Goal: Task Accomplishment & Management: Complete application form

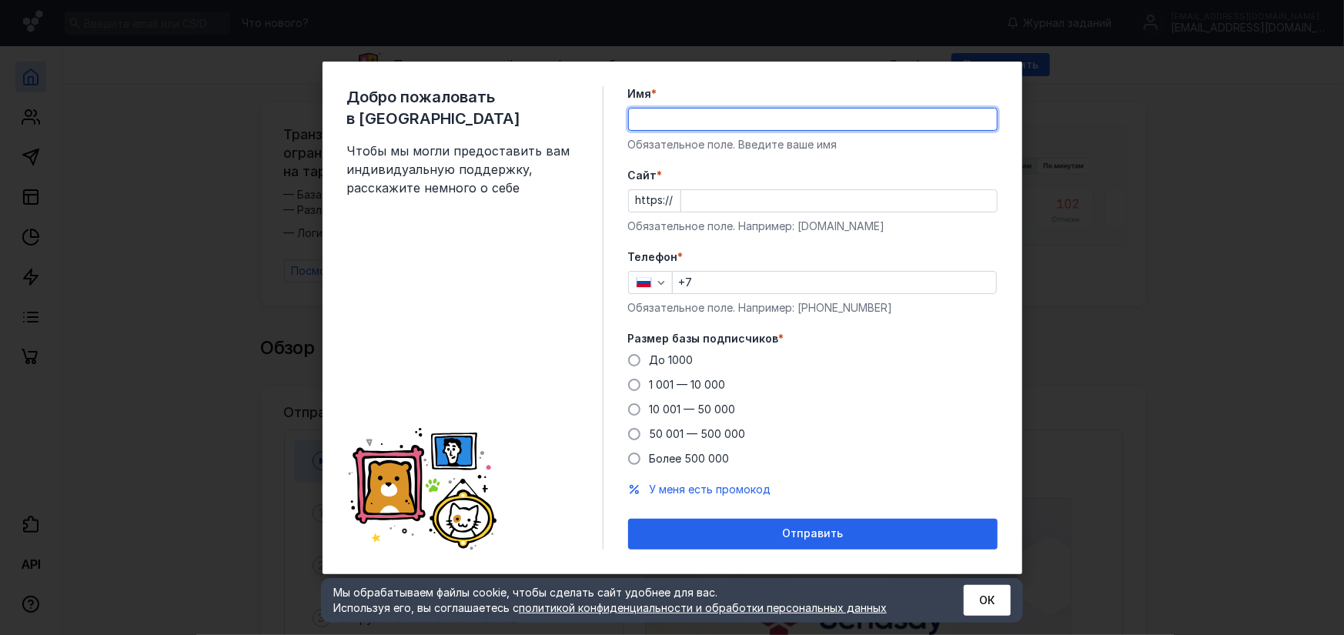
click at [688, 109] on input "Имя *" at bounding box center [813, 120] width 368 height 22
type input "U"
type input "[PERSON_NAME]"
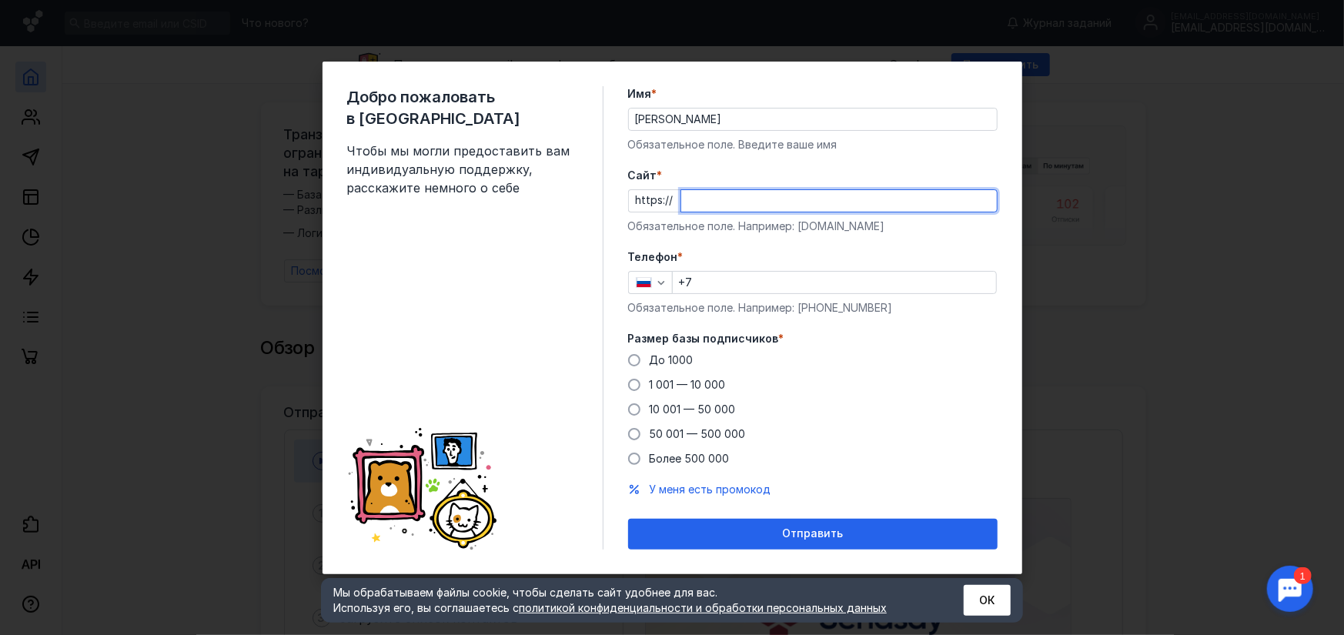
click at [696, 198] on input "Cайт *" at bounding box center [839, 201] width 316 height 22
paste input "Sendsay"
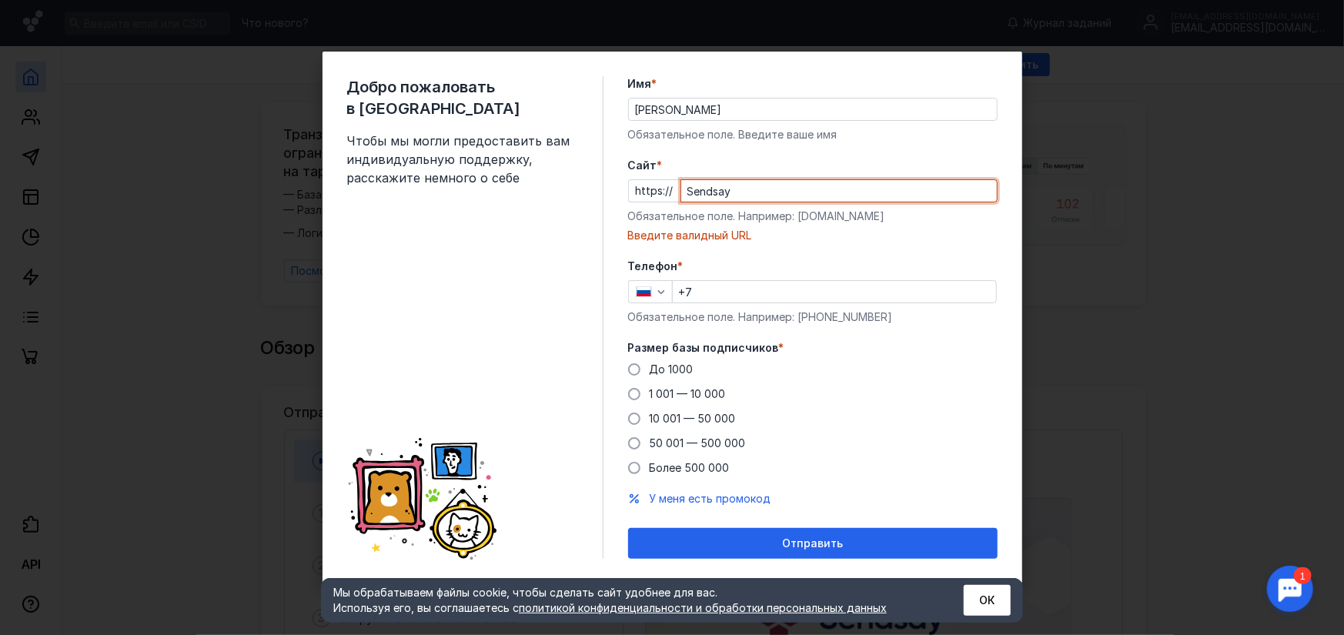
drag, startPoint x: 738, startPoint y: 193, endPoint x: 661, endPoint y: 187, distance: 76.5
click at [661, 187] on div "https:// Sendsay" at bounding box center [813, 190] width 370 height 23
paste input "[DOMAIN_NAME][URL]"
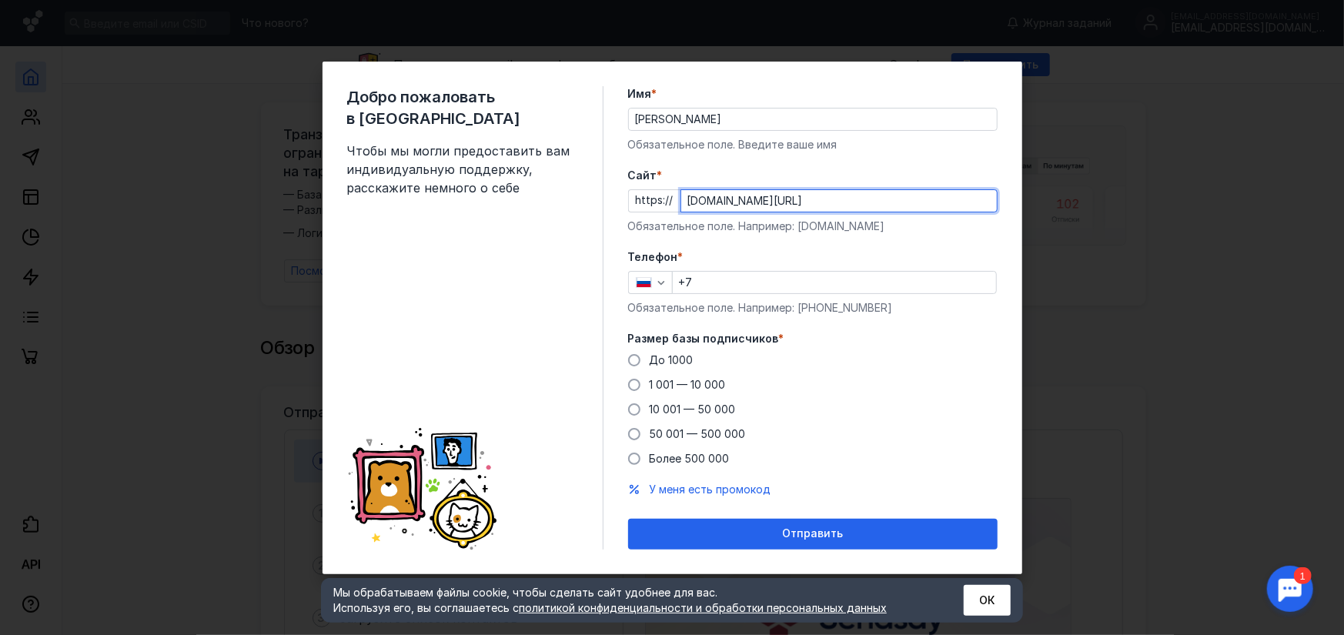
type input "[DOMAIN_NAME][URL]"
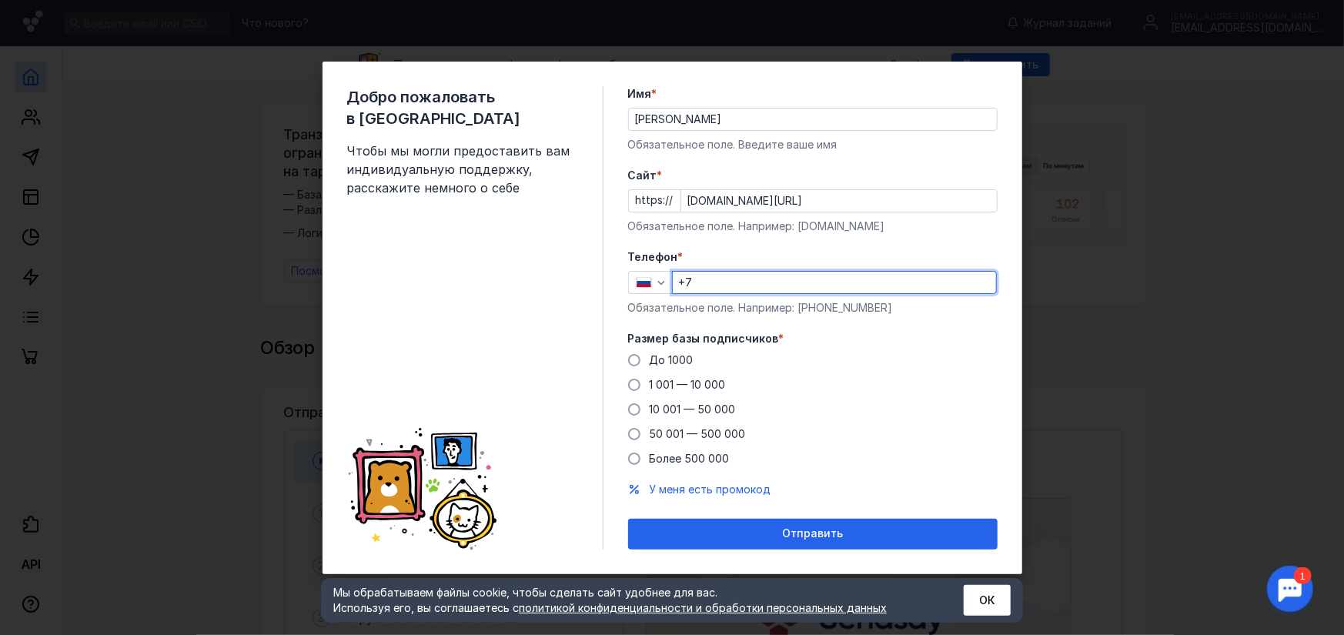
click at [715, 279] on input "+7" at bounding box center [834, 283] width 323 height 22
type input "[PHONE_NUMBER]"
click at [631, 359] on span at bounding box center [634, 360] width 12 height 12
click at [0, 0] on input "До 1000" at bounding box center [0, 0] width 0 height 0
click at [634, 384] on span at bounding box center [634, 385] width 12 height 12
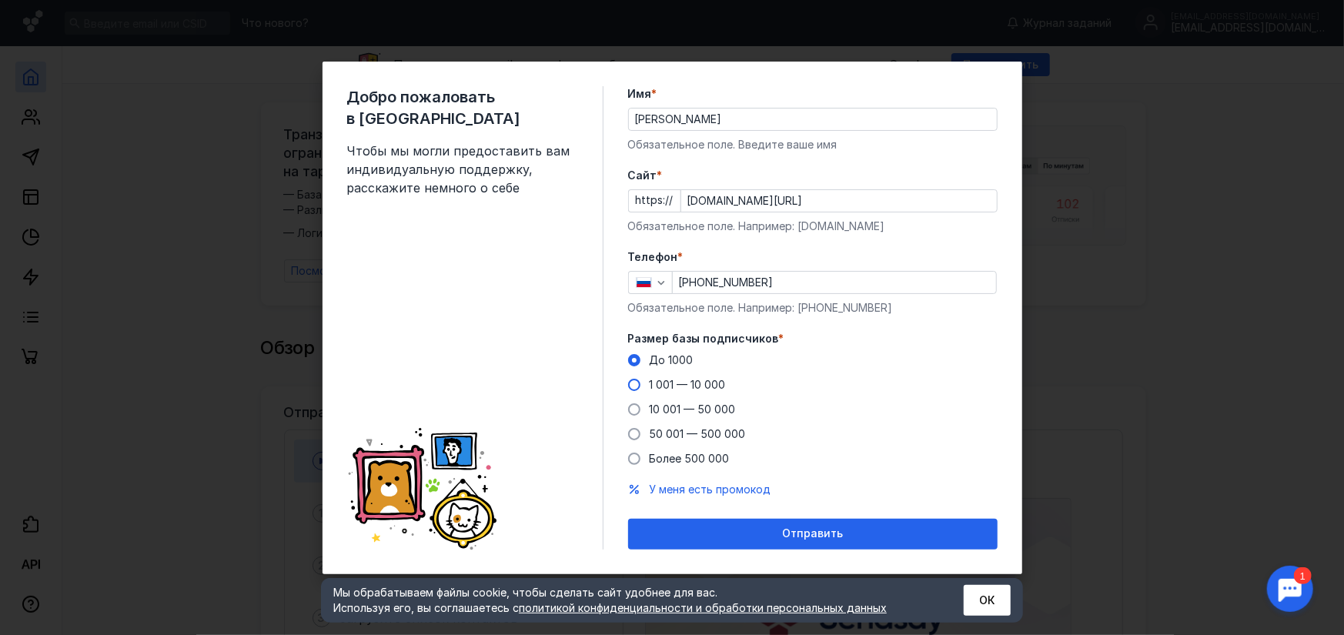
click at [0, 0] on input "1 001 — 10 000" at bounding box center [0, 0] width 0 height 0
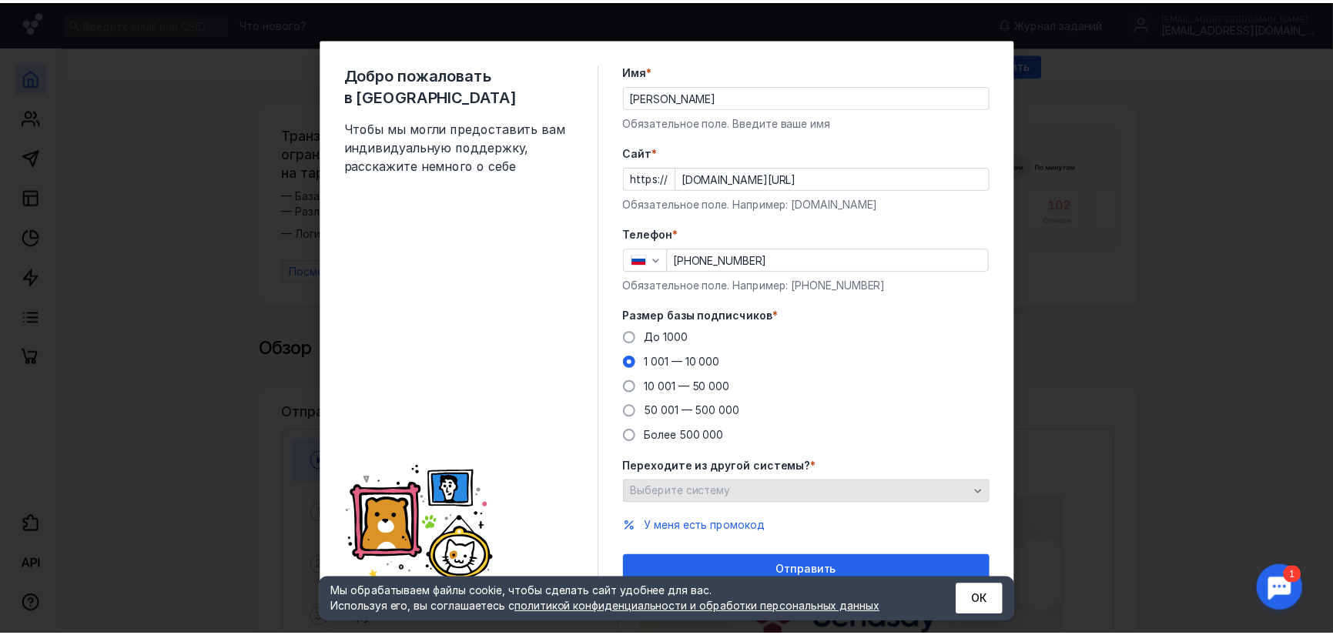
scroll to position [14, 0]
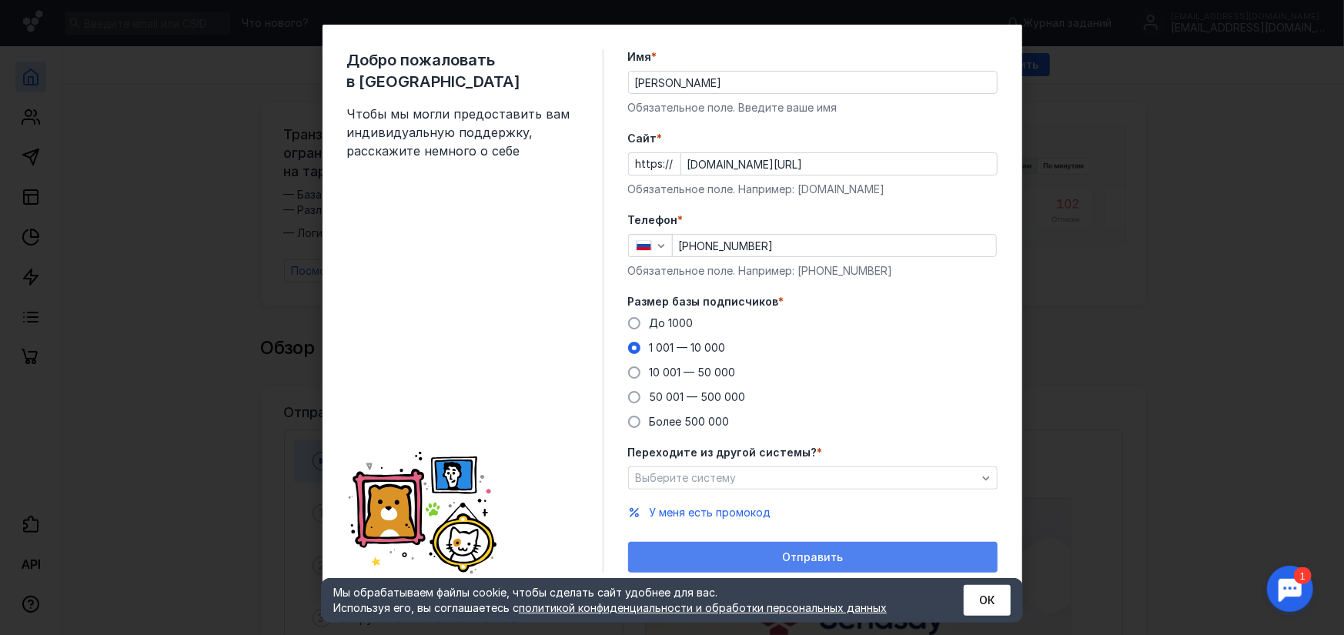
click at [798, 554] on span "Отправить" at bounding box center [812, 557] width 61 height 13
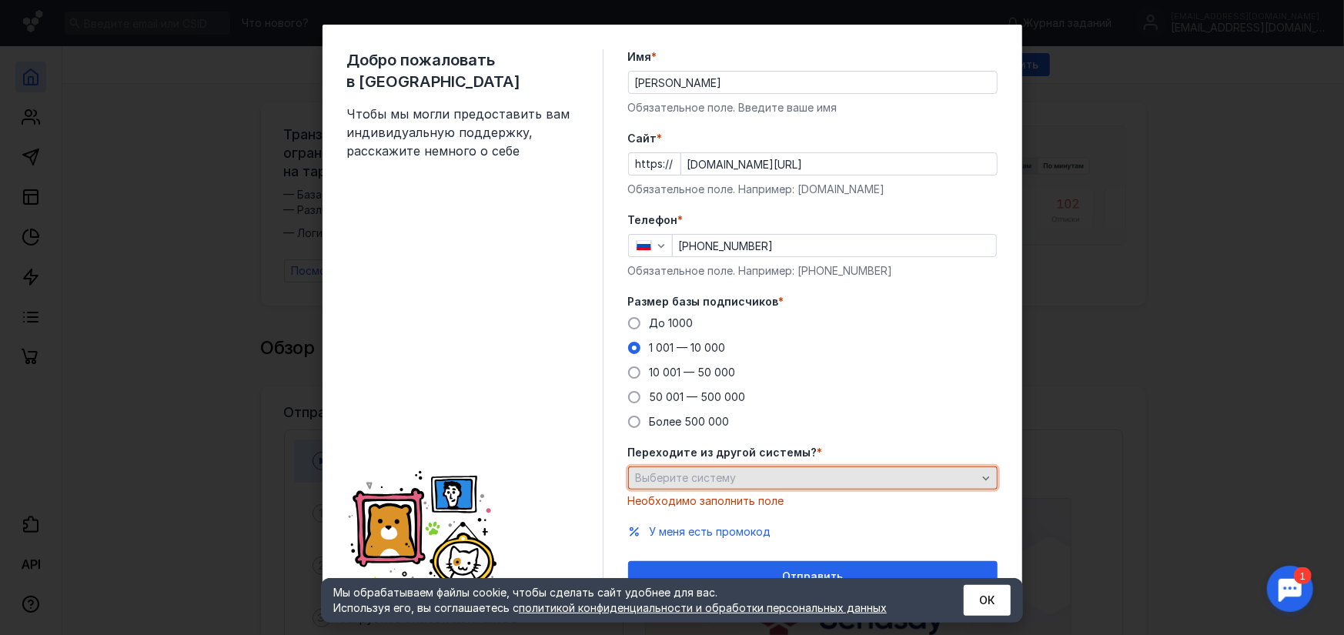
click at [980, 474] on icon "button" at bounding box center [986, 478] width 12 height 12
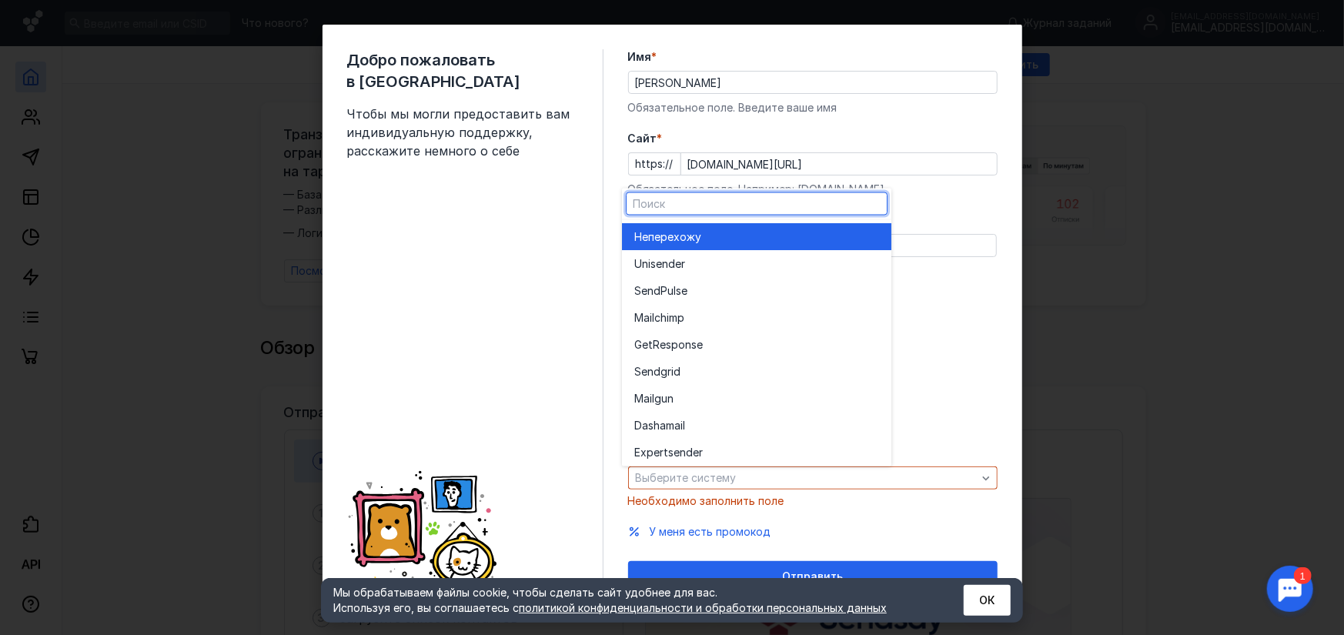
click at [643, 235] on span "Не" at bounding box center [641, 236] width 14 height 15
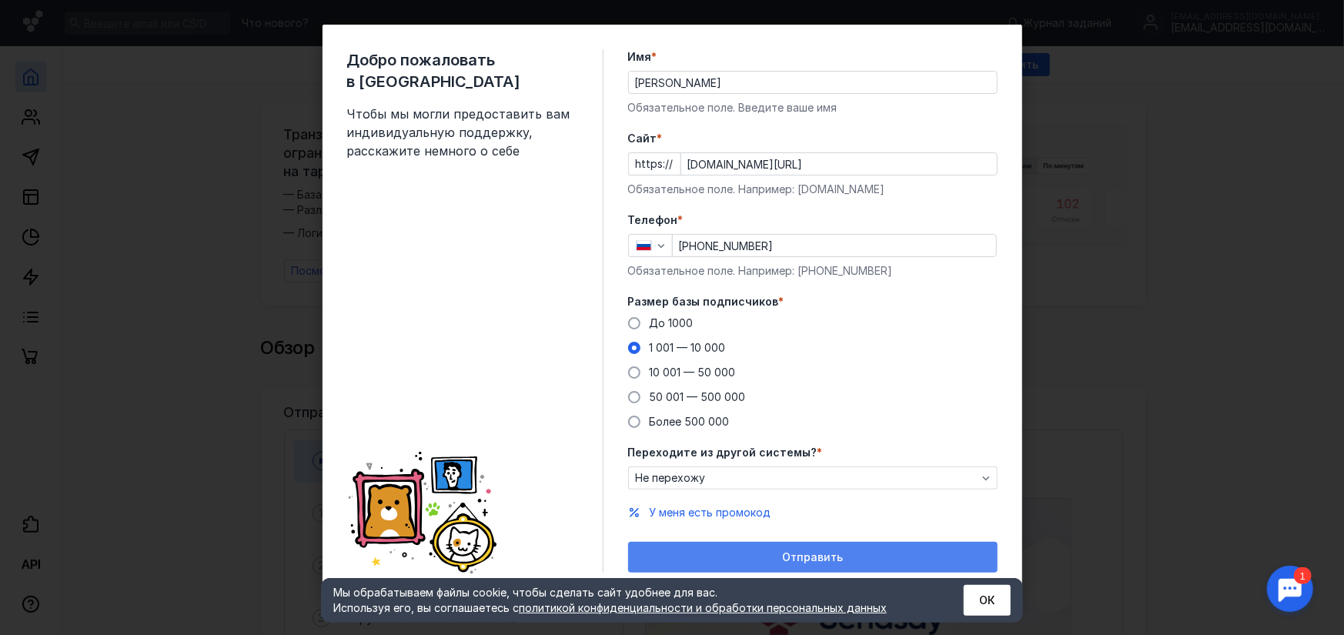
click at [800, 554] on span "Отправить" at bounding box center [812, 557] width 61 height 13
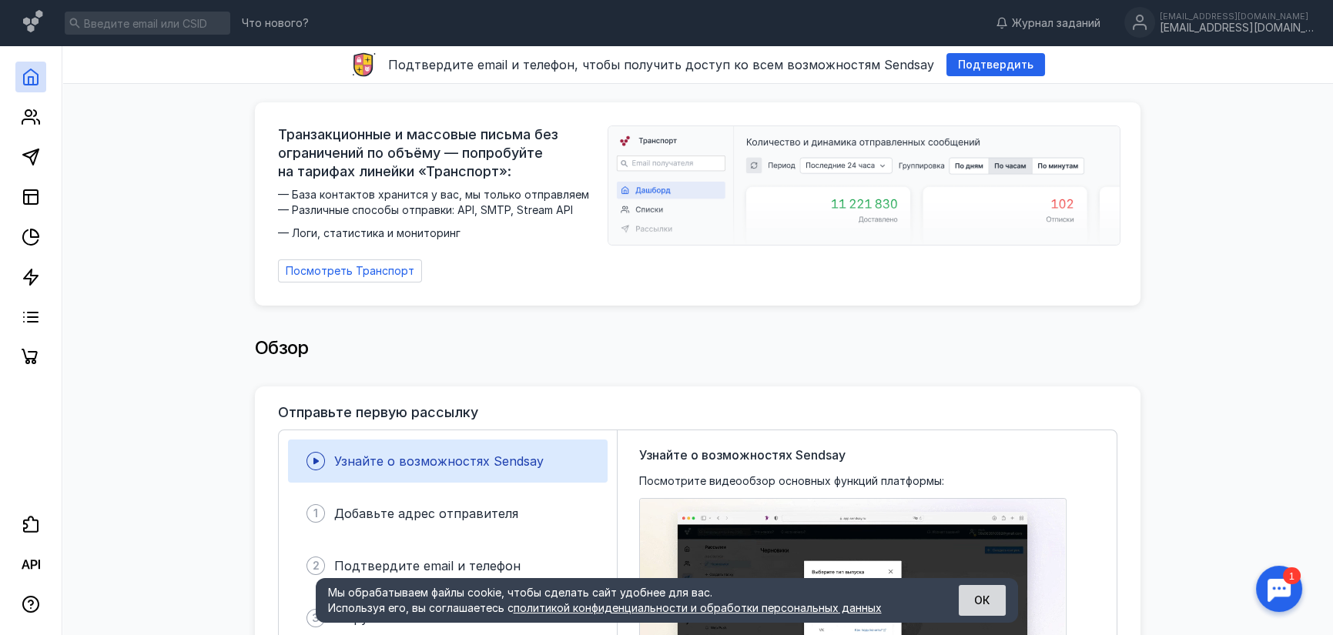
click at [986, 594] on button "ОК" at bounding box center [982, 600] width 47 height 31
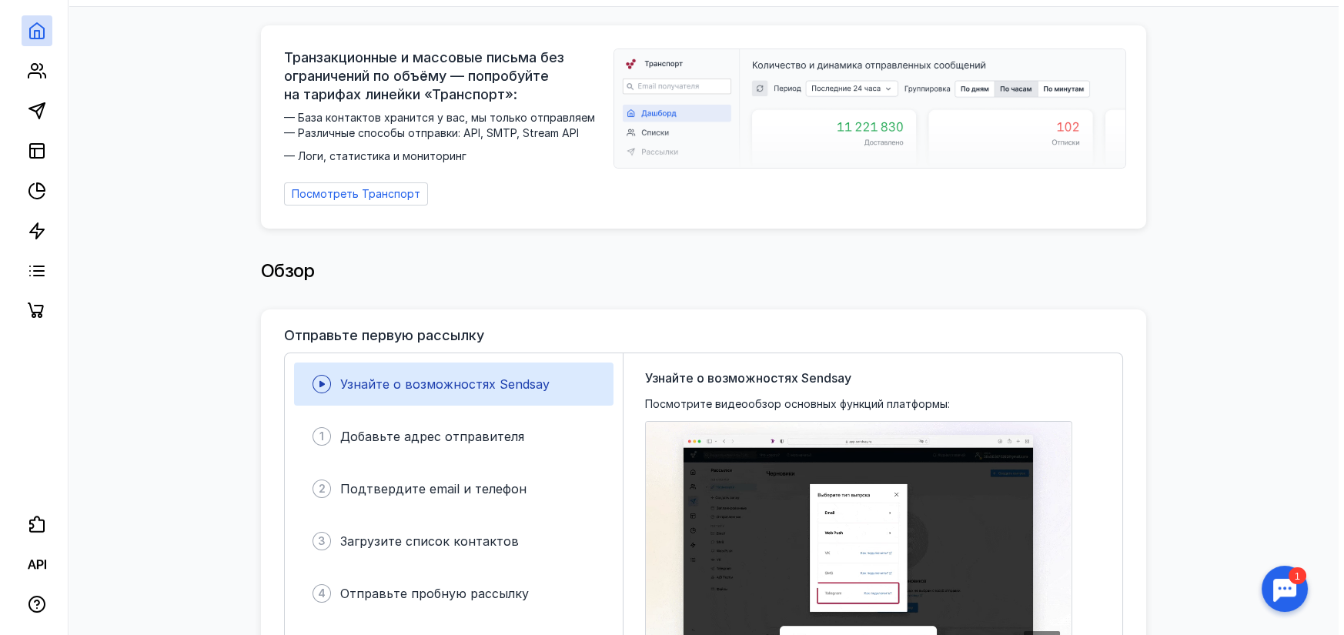
scroll to position [154, 0]
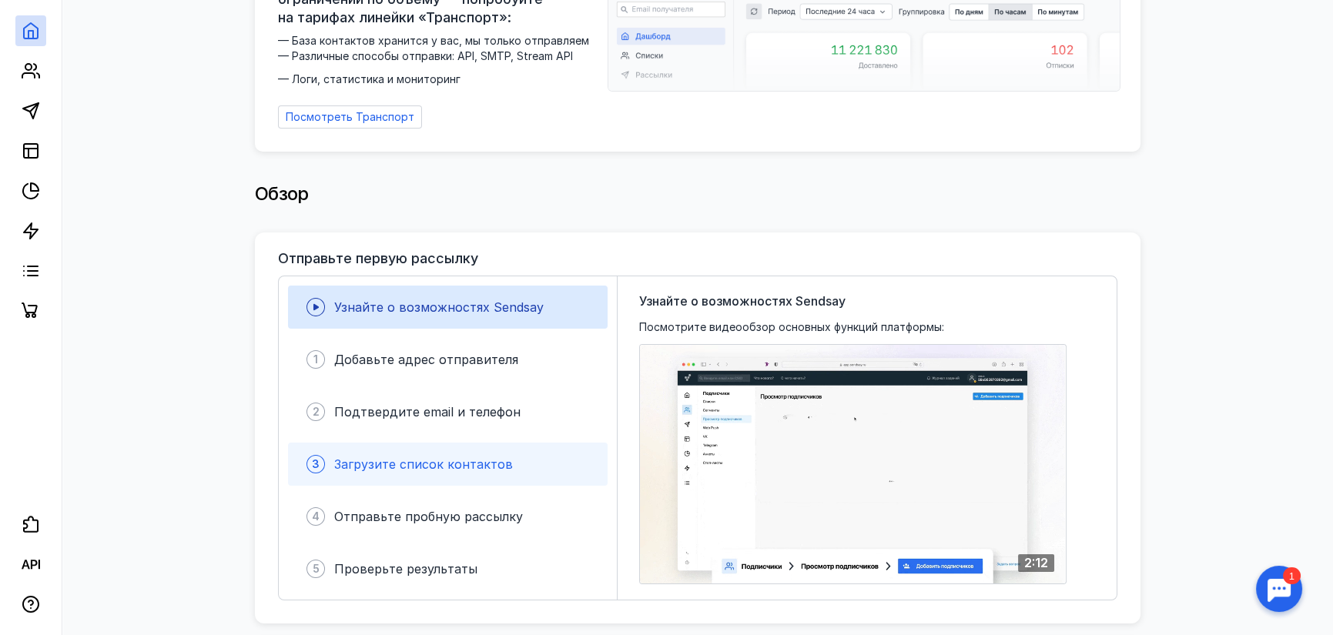
click at [367, 457] on span "Загрузите список контактов" at bounding box center [423, 464] width 179 height 15
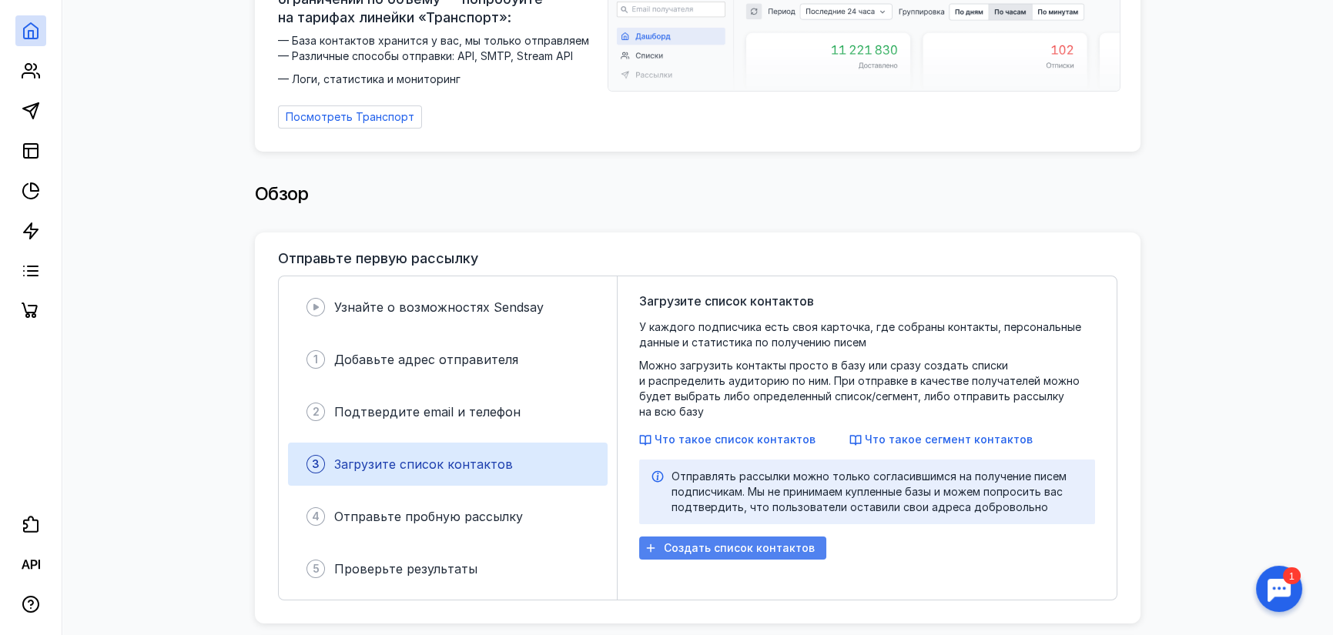
click at [711, 542] on span "Создать список контактов" at bounding box center [739, 548] width 151 height 13
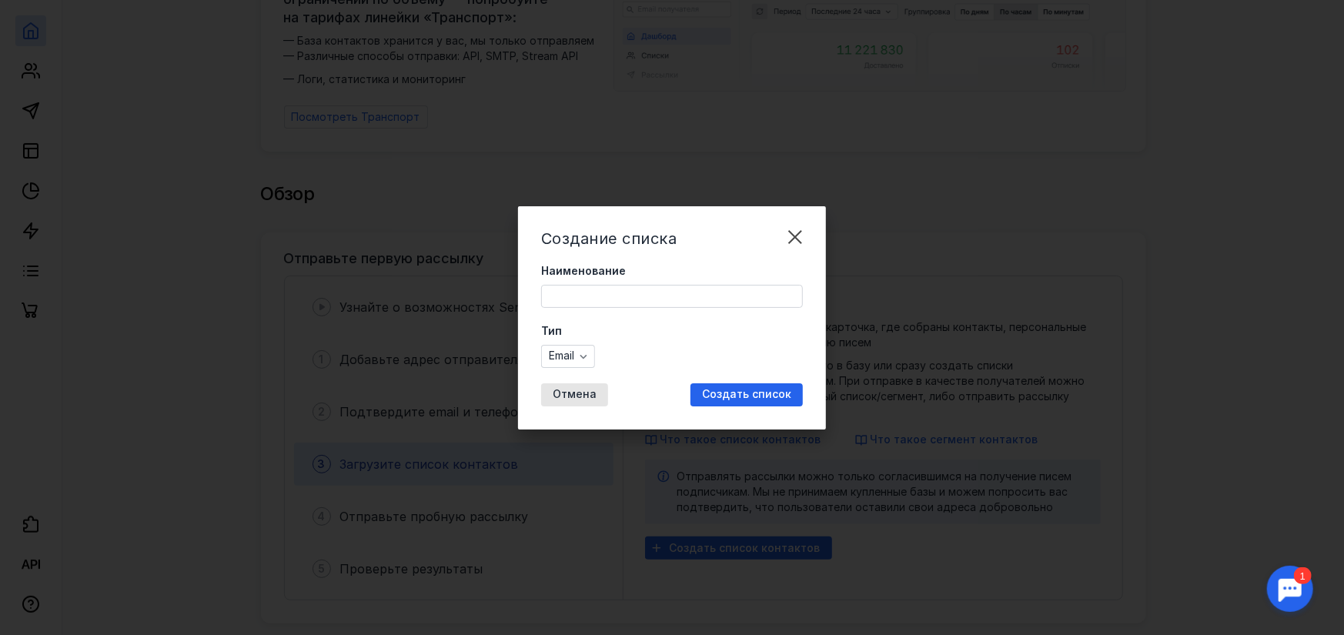
click at [583, 292] on input "Наименование" at bounding box center [672, 297] width 260 height 22
type input "[PERSON_NAME]"
click at [761, 390] on span "Создать список" at bounding box center [746, 394] width 89 height 13
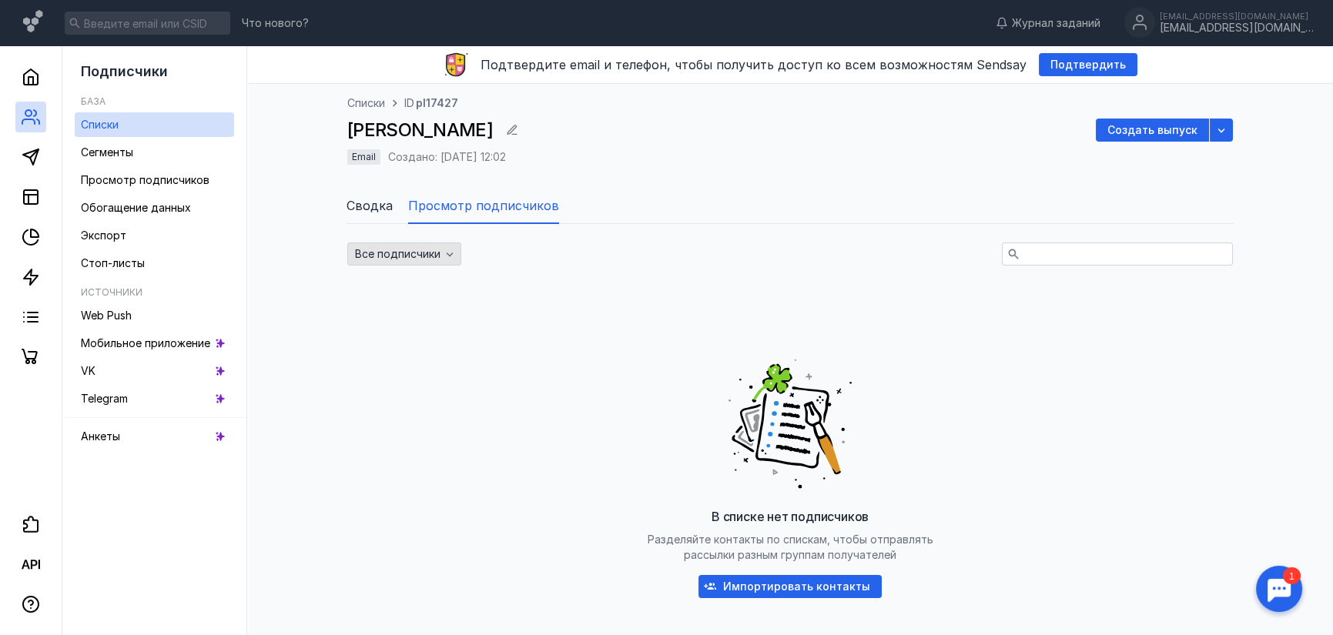
click at [447, 254] on icon "button" at bounding box center [450, 254] width 12 height 12
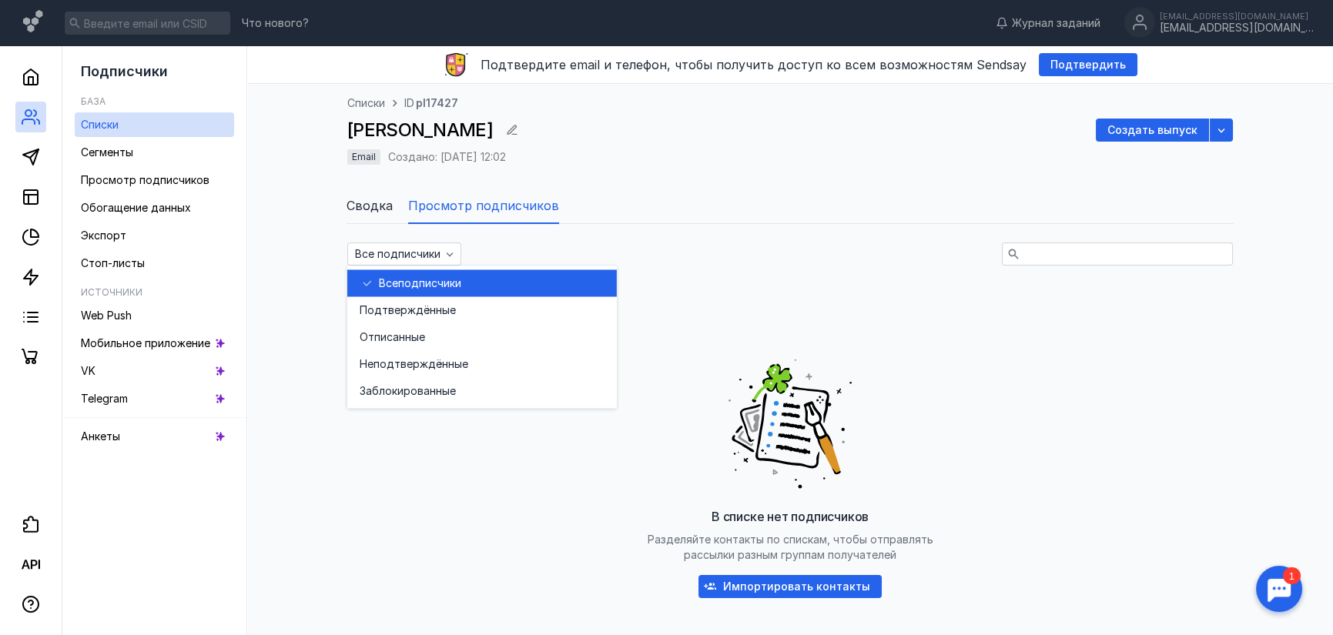
click at [439, 276] on span "подписчики" at bounding box center [429, 283] width 63 height 15
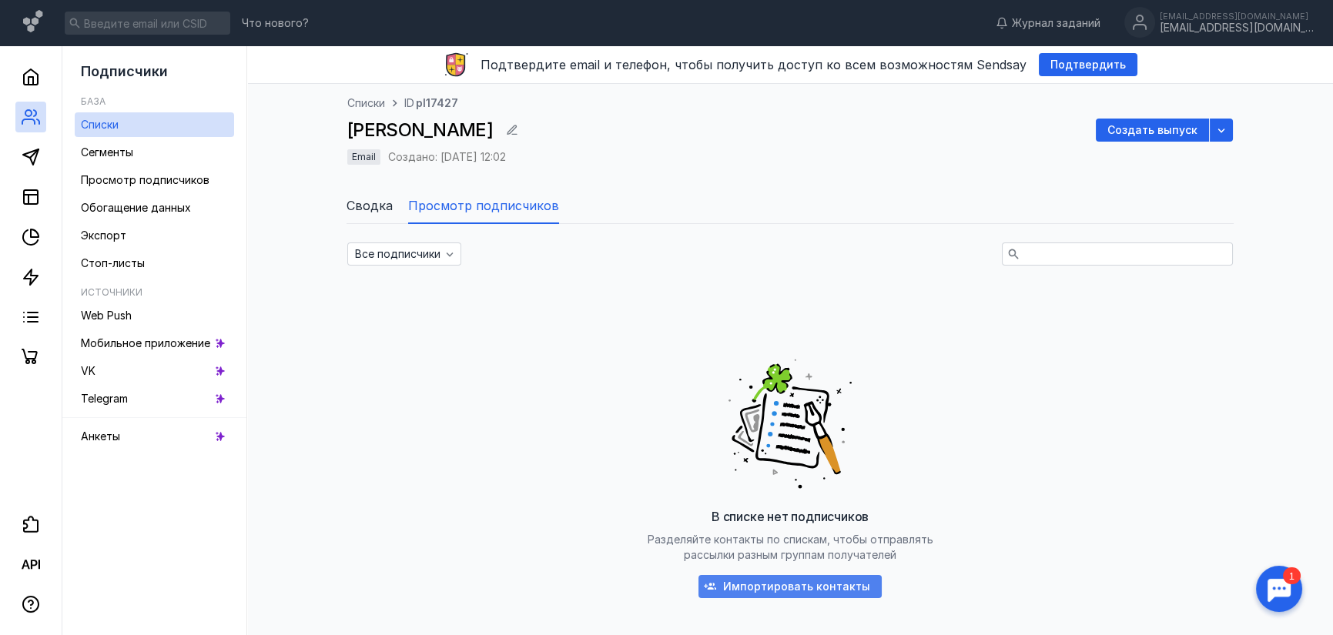
click at [802, 584] on span "Импортировать контакты" at bounding box center [796, 587] width 147 height 13
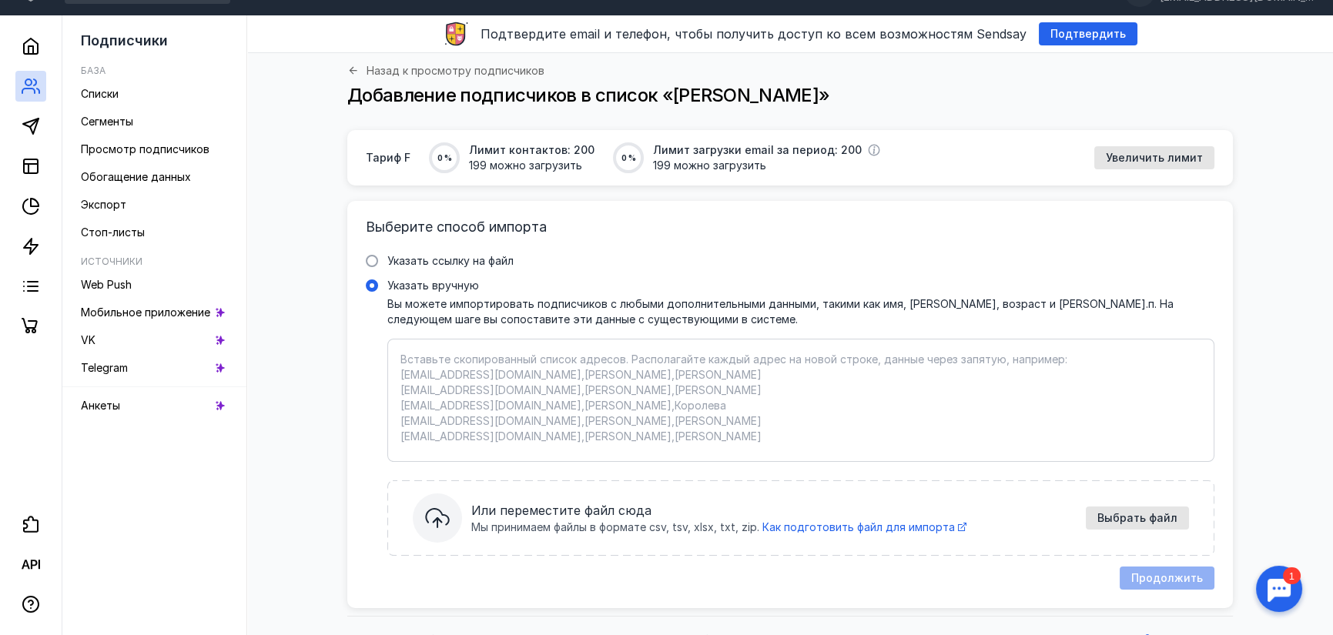
scroll to position [57, 0]
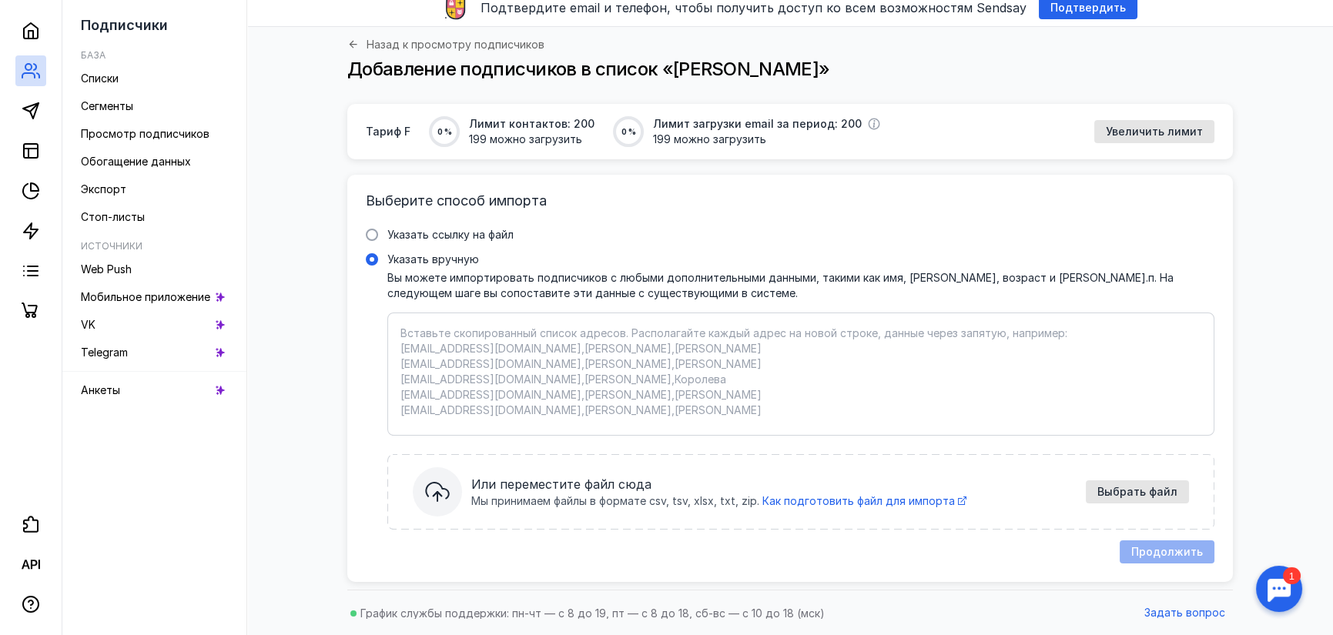
click at [407, 330] on textarea "Указать вручную Вы можете импортировать подписчиков с любыми дополнительными да…" at bounding box center [800, 374] width 801 height 97
paste textarea "83519006953 89000246469 89000702419 89015347012 89015437011 89026008548 8902601…"
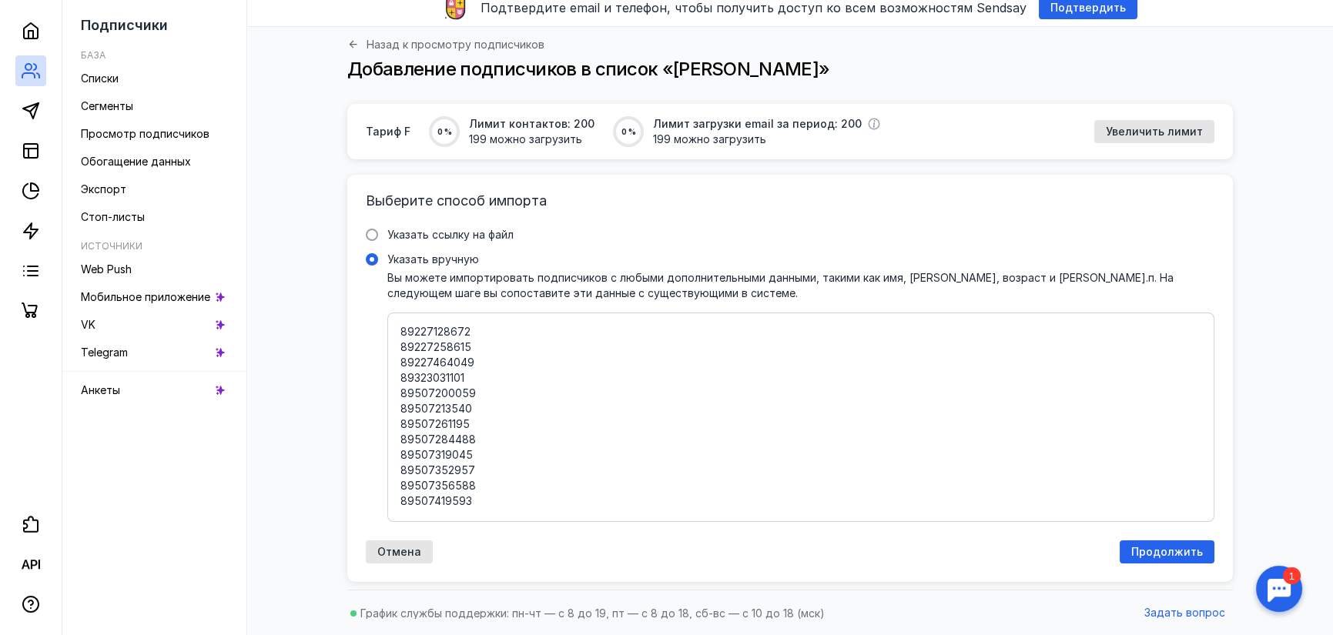
paste textarea "89511188577 89511246252 89511281673 89511281675 89512155838 89512338182 8951441…"
type textarea "83519006953 89000246469 89000702419 89015347012 89015437011 89026008548 8902601…"
click at [1153, 546] on span "Продолжить" at bounding box center [1167, 552] width 72 height 13
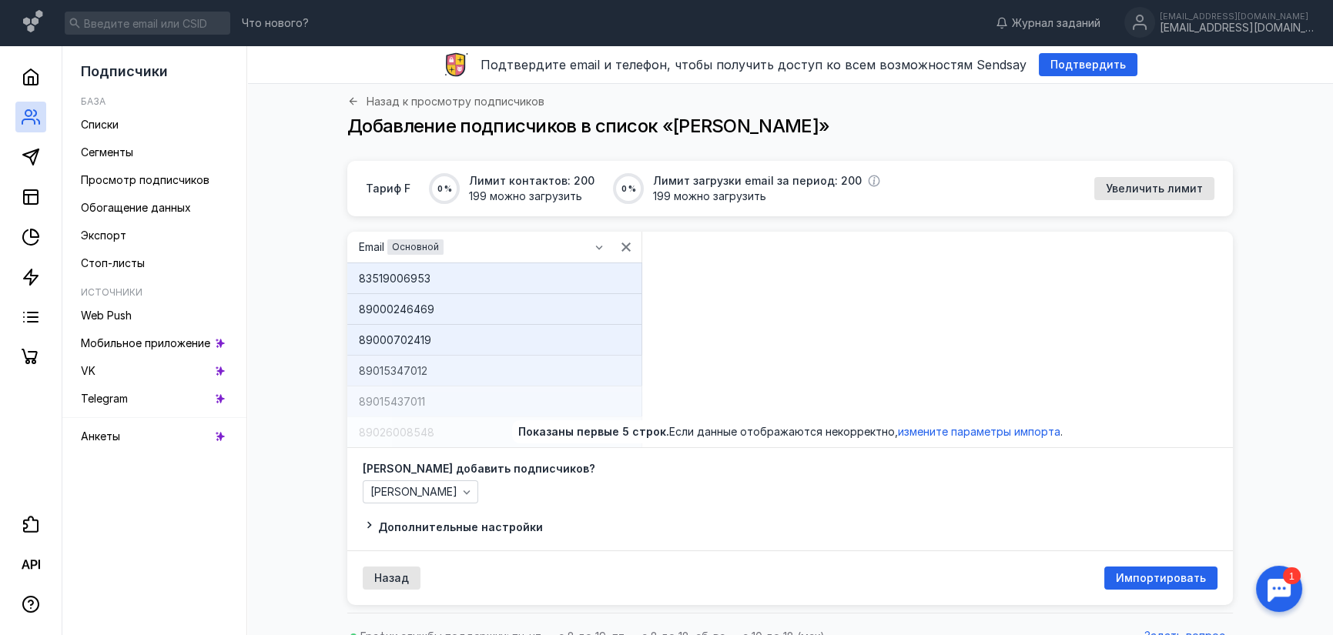
scroll to position [23, 0]
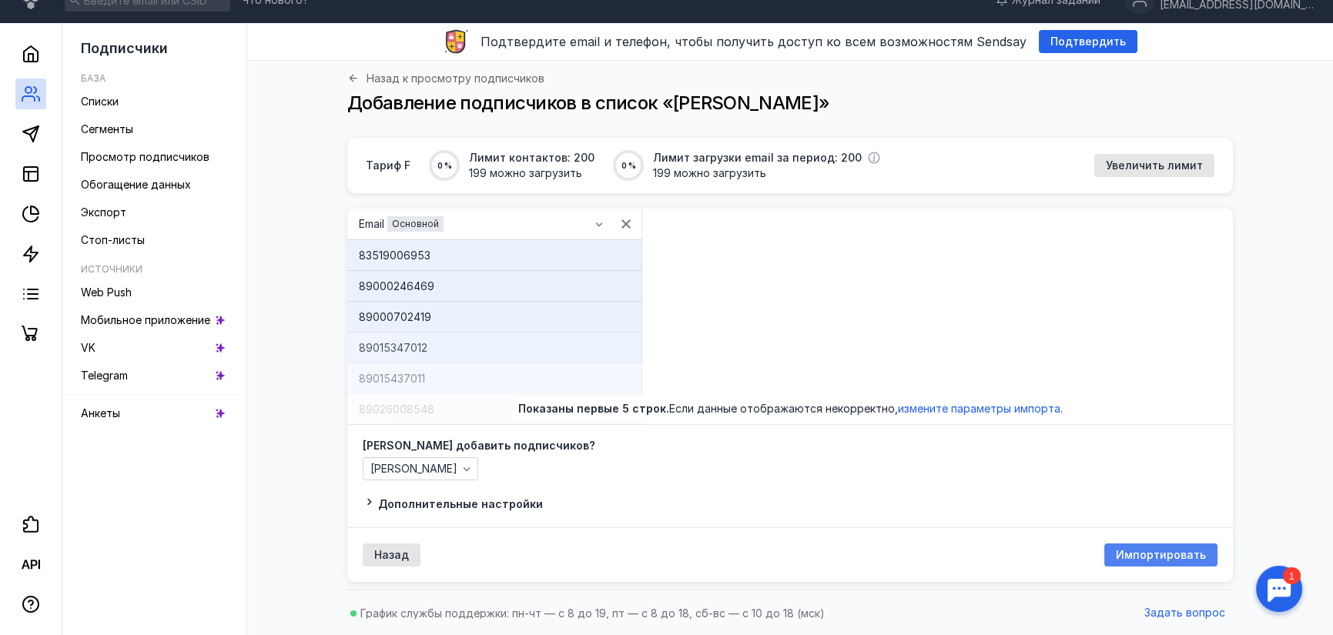
click at [1147, 554] on span "Импортировать" at bounding box center [1161, 555] width 90 height 13
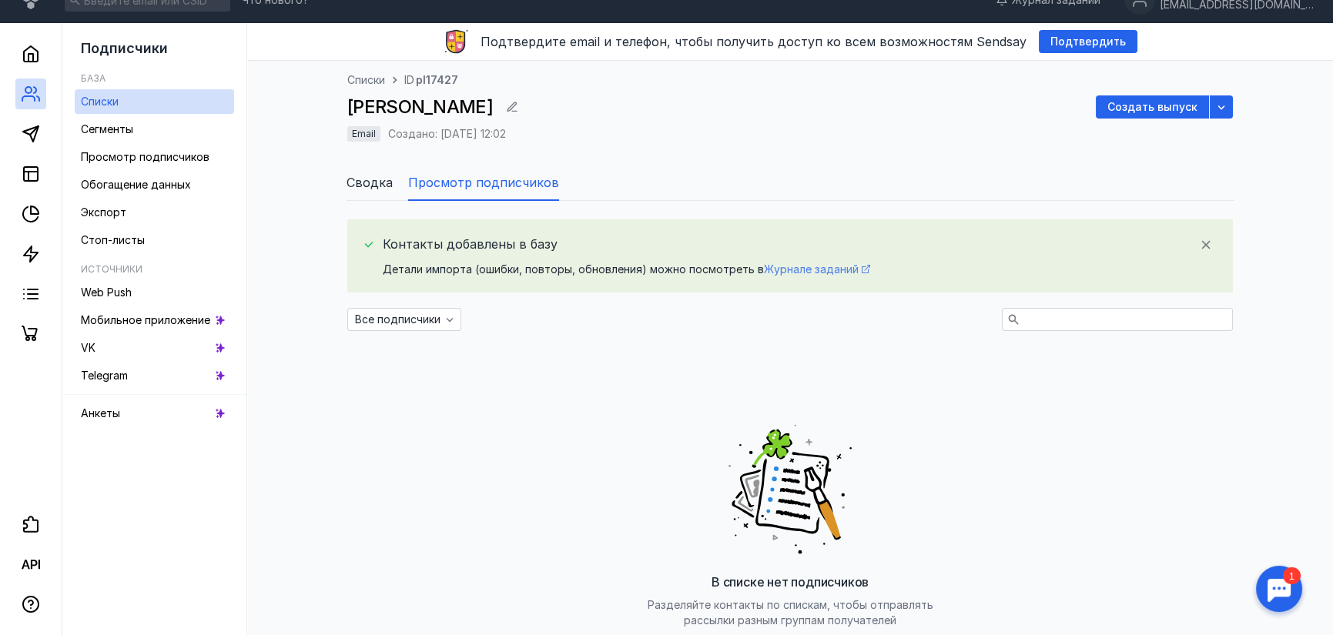
click at [799, 270] on span "Журнале заданий" at bounding box center [811, 269] width 95 height 13
